Goal: Find specific fact: Find specific fact

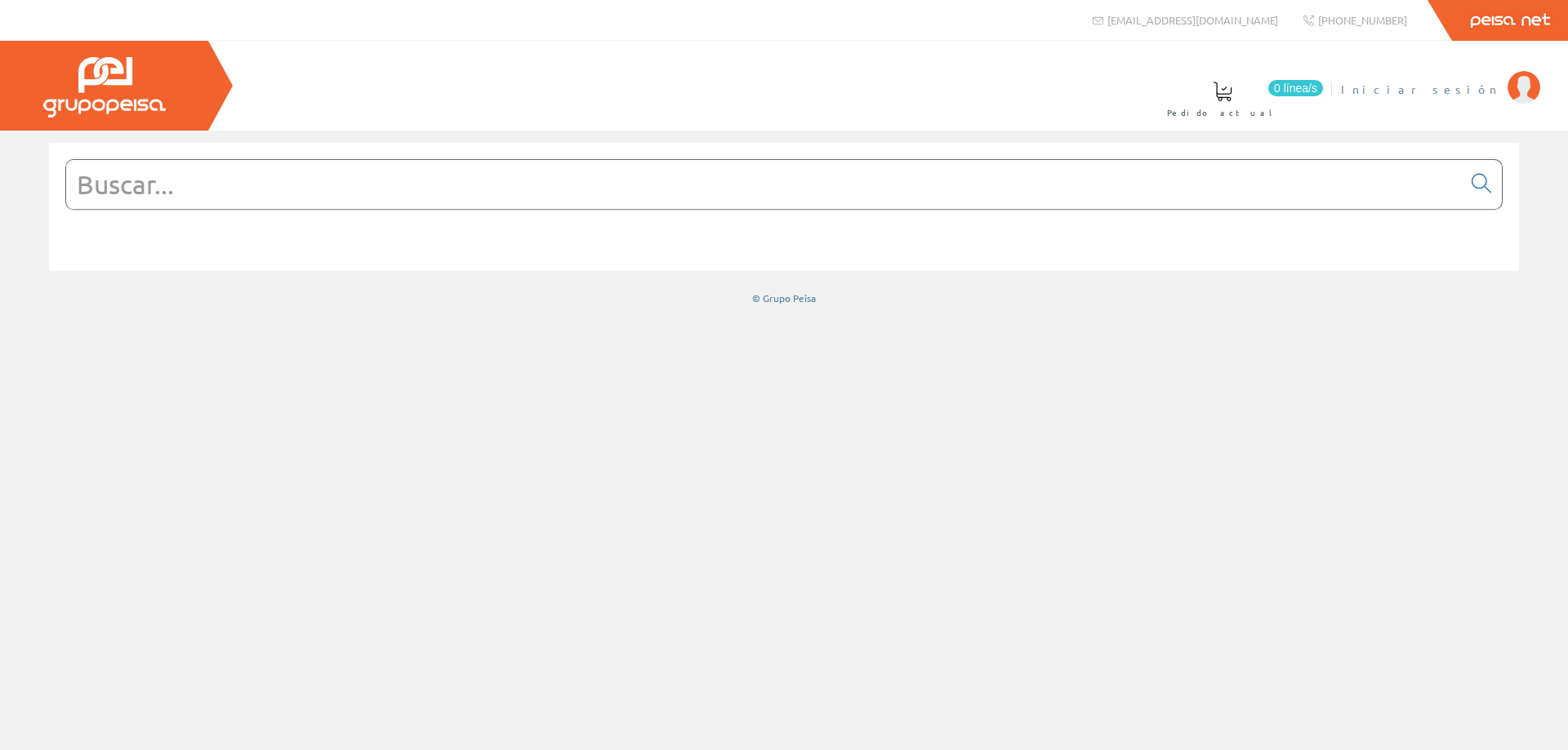
click at [1473, 94] on span "Iniciar sesión" at bounding box center [1420, 89] width 158 height 17
click at [591, 186] on input "text" at bounding box center [764, 185] width 1396 height 49
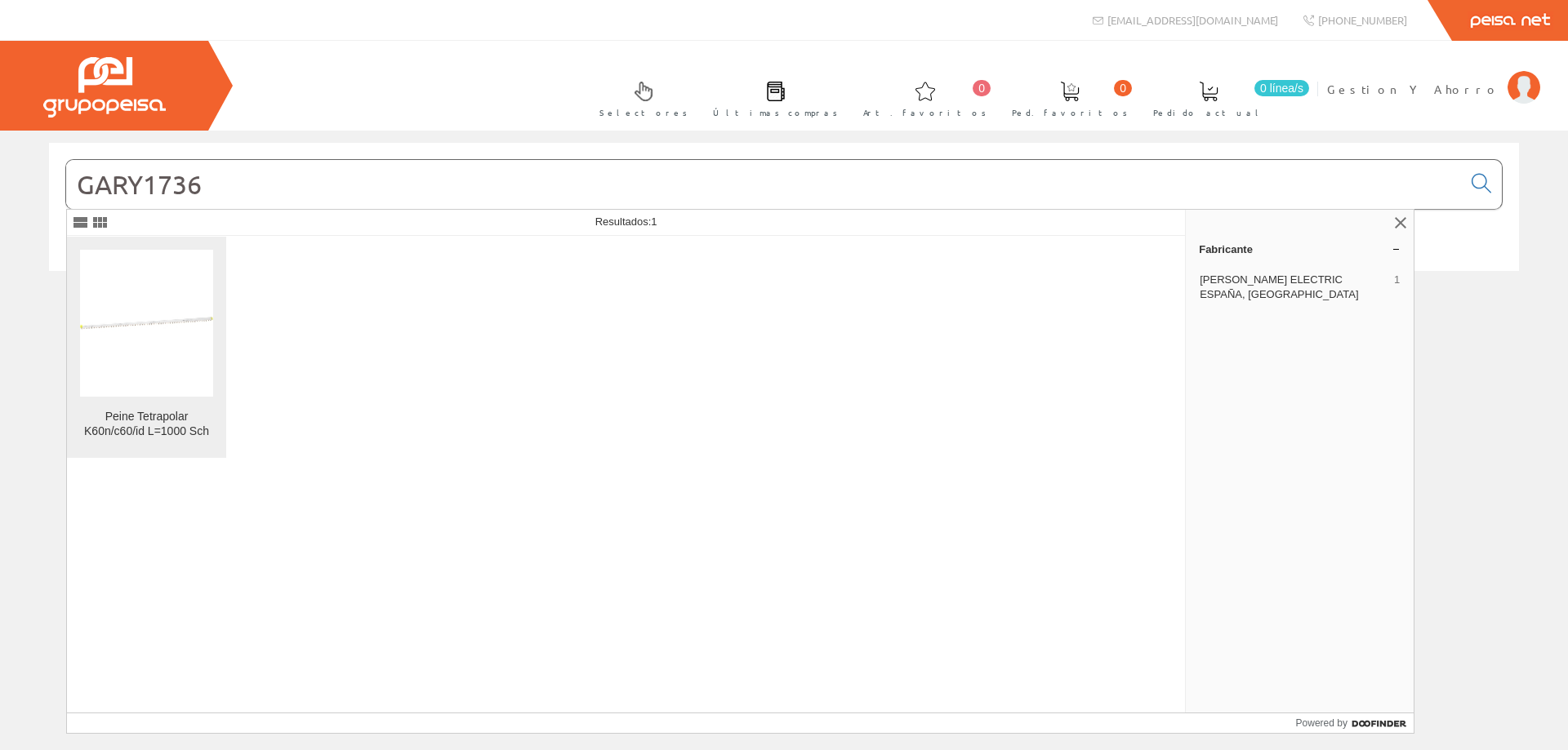
type input "GARY1736"
click at [163, 293] on img at bounding box center [146, 323] width 133 height 133
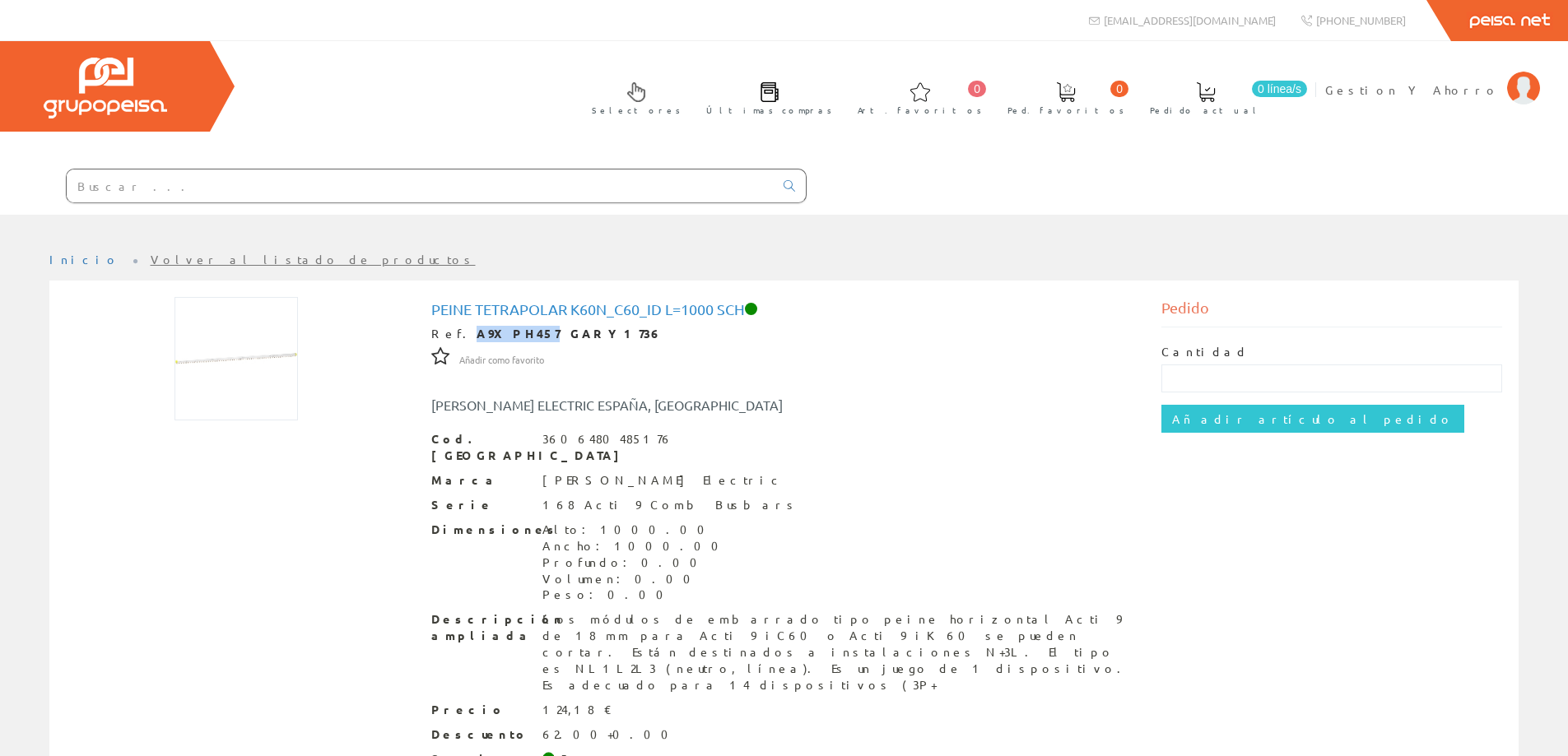
drag, startPoint x: 455, startPoint y: 334, endPoint x: 509, endPoint y: 335, distance: 54.0
click at [509, 335] on strong "A9XPH457 GARY1736" at bounding box center [569, 333] width 185 height 15
copy strong "A9XPH457"
click at [1468, 91] on span "Gestion Y Ahorro" at bounding box center [1412, 90] width 174 height 17
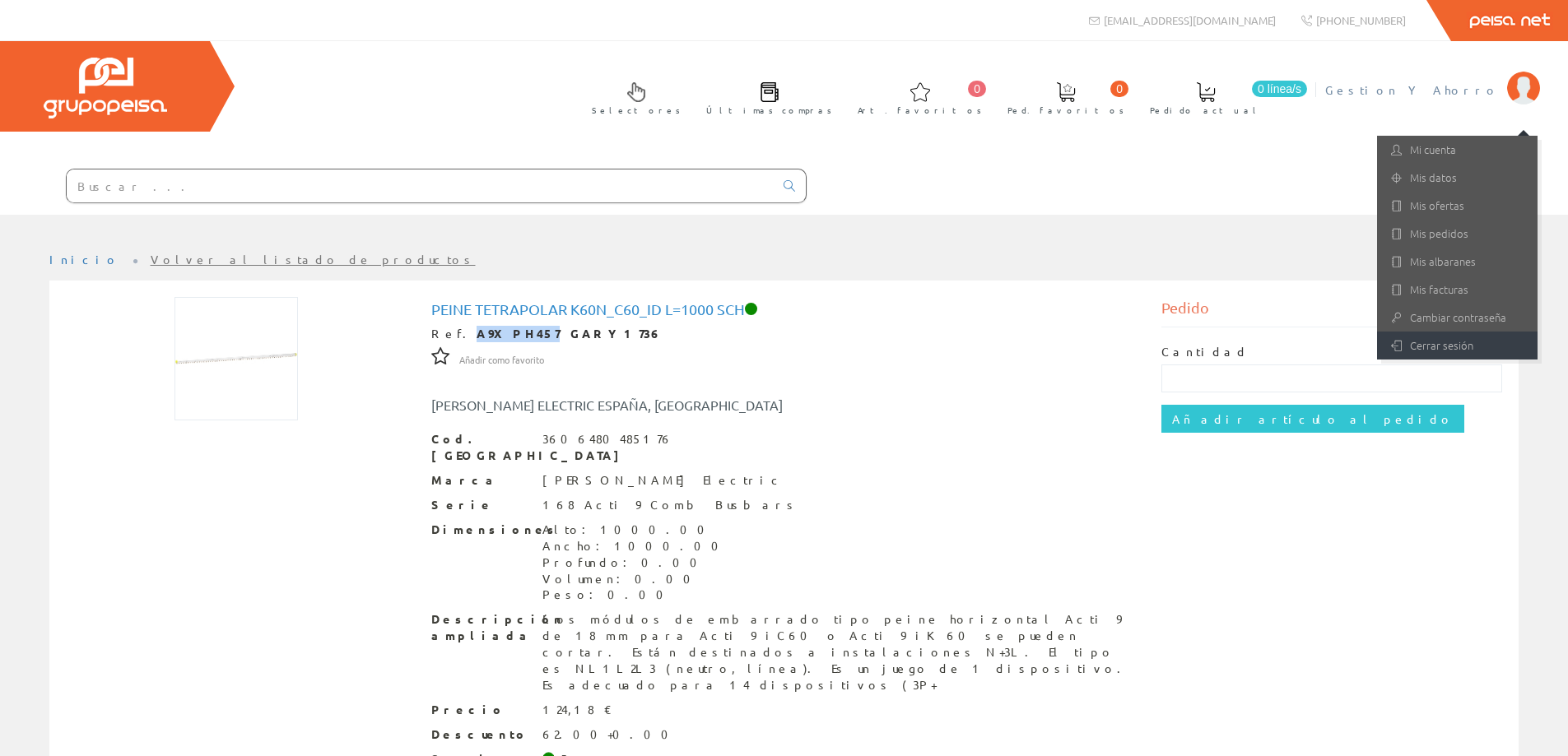
click at [1431, 347] on link "Cerrar sesión" at bounding box center [1457, 345] width 160 height 28
